Goal: Task Accomplishment & Management: Complete application form

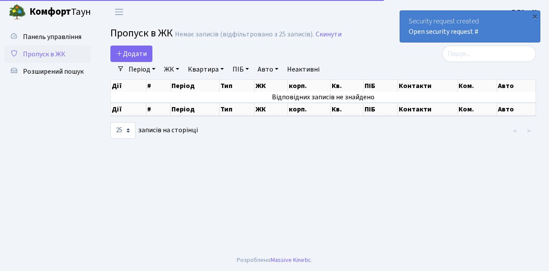
select select "25"
click at [53, 53] on span "Пропуск в ЖК" at bounding box center [44, 54] width 42 height 10
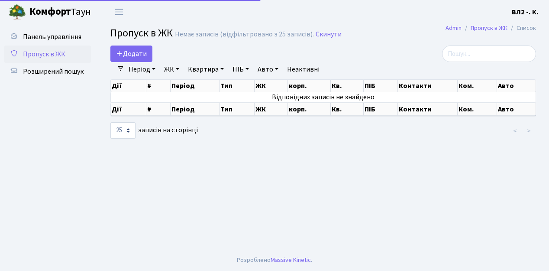
select select "25"
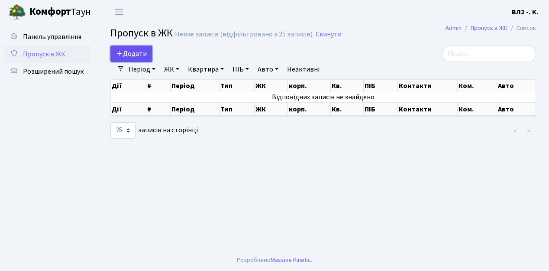
click at [146, 58] on span "Додати" at bounding box center [131, 54] width 31 height 10
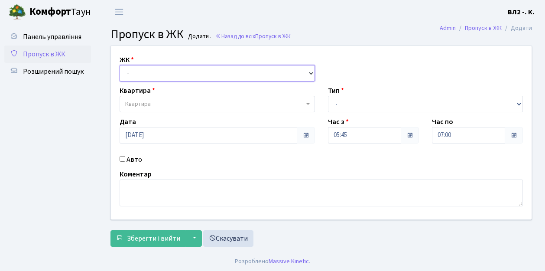
click at [310, 71] on select "- ВЛ1, Ужгородський пров., 4/1 ВЛ2, пр.Голосіївський, 76 ВЛ3, пр.Голосіївський,…" at bounding box center [217, 73] width 195 height 16
select select "317"
click at [120, 65] on select "- ВЛ1, Ужгородський пров., 4/1 ВЛ2, пр.Голосіївський, 76 ВЛ3, пр.Голосіївський,…" at bounding box center [217, 73] width 195 height 16
select select
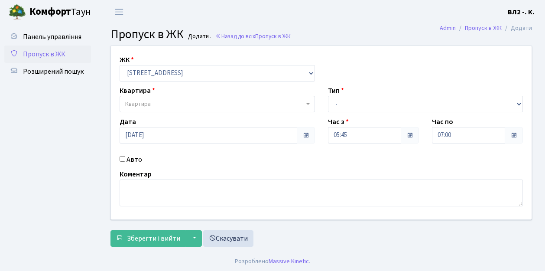
click at [313, 102] on span "Квартира" at bounding box center [217, 104] width 195 height 16
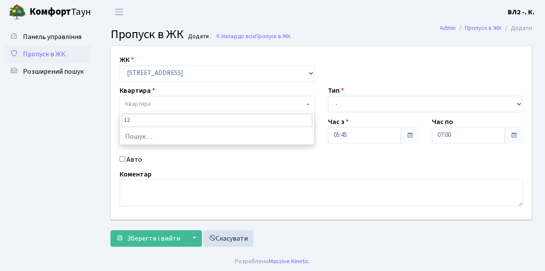
type input "124"
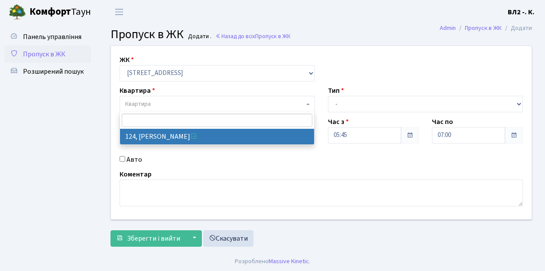
select select "38308"
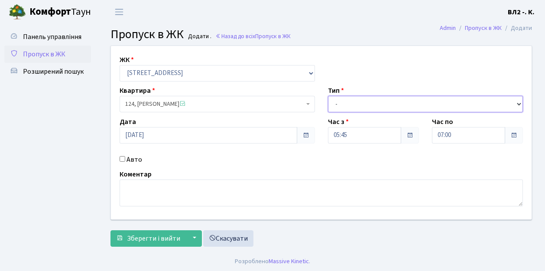
click at [518, 100] on select "- Доставка Таксі Гості Сервіс" at bounding box center [425, 104] width 195 height 16
select select "1"
click at [328, 96] on select "- Доставка Таксі Гості Сервіс" at bounding box center [425, 104] width 195 height 16
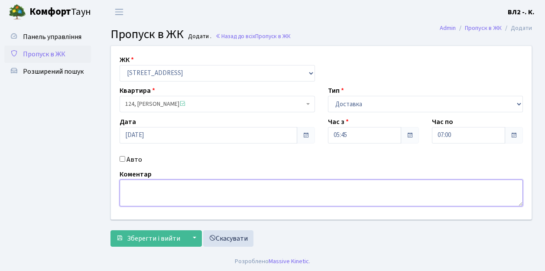
click at [126, 185] on textarea at bounding box center [321, 192] width 403 height 27
type textarea "05-54"
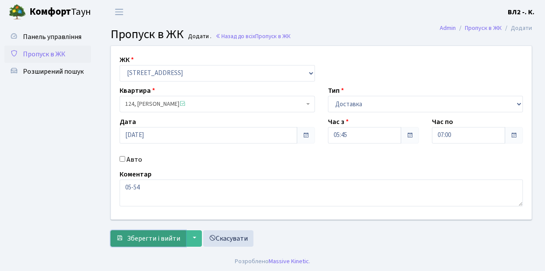
click at [136, 236] on span "Зберегти і вийти" at bounding box center [153, 238] width 53 height 10
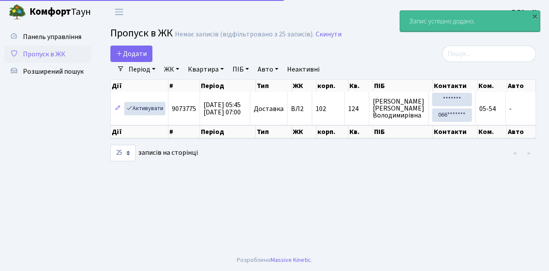
select select "25"
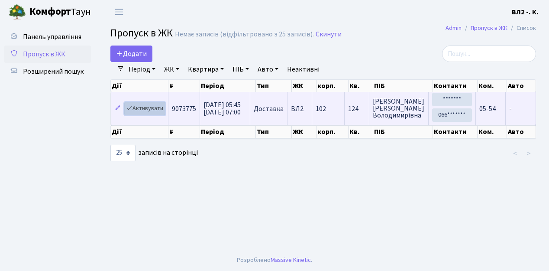
click at [162, 112] on link "Активувати" at bounding box center [144, 108] width 41 height 13
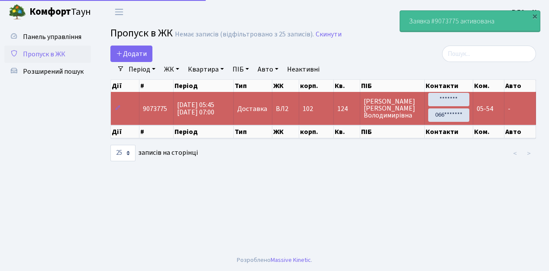
select select "25"
